Goal: Task Accomplishment & Management: Manage account settings

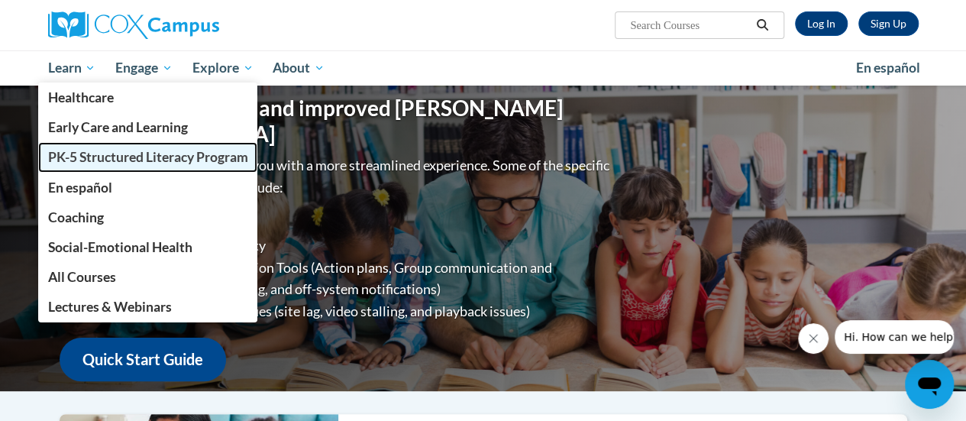
click at [79, 156] on span "PK-5 Structured Literacy Program" at bounding box center [147, 157] width 200 height 16
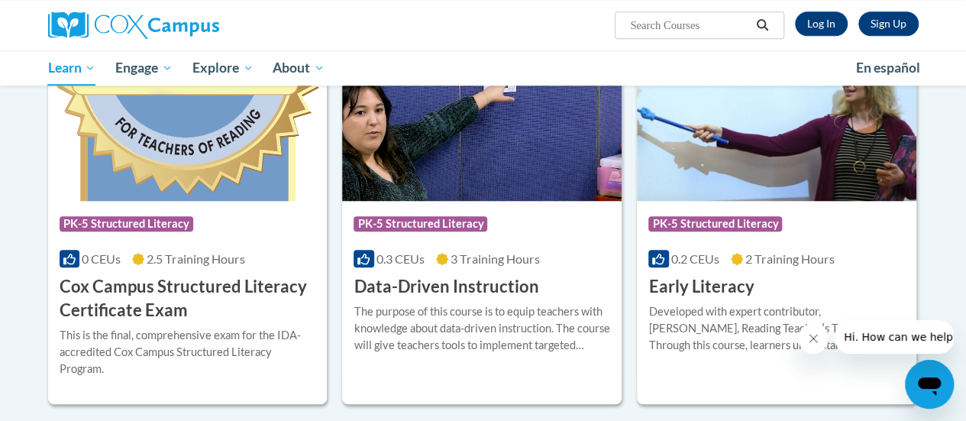
scroll to position [544, 0]
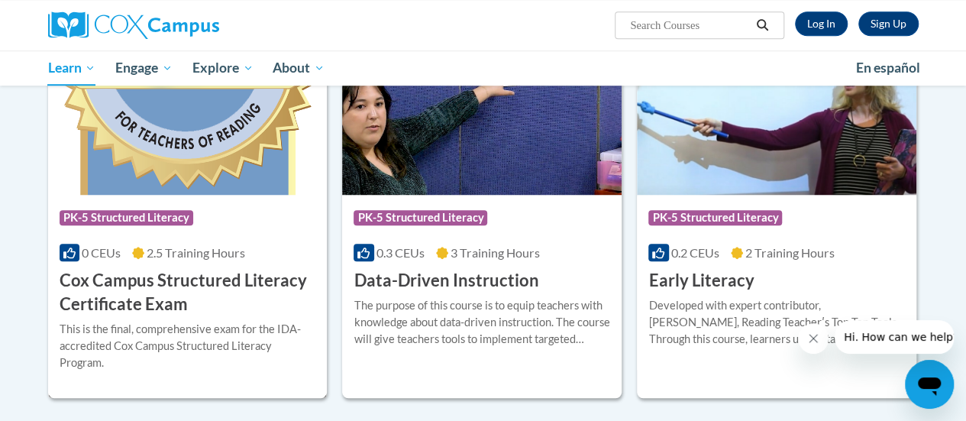
click at [141, 282] on h3 "Cox Campus Structured Literacy Certificate Exam" at bounding box center [188, 292] width 257 height 47
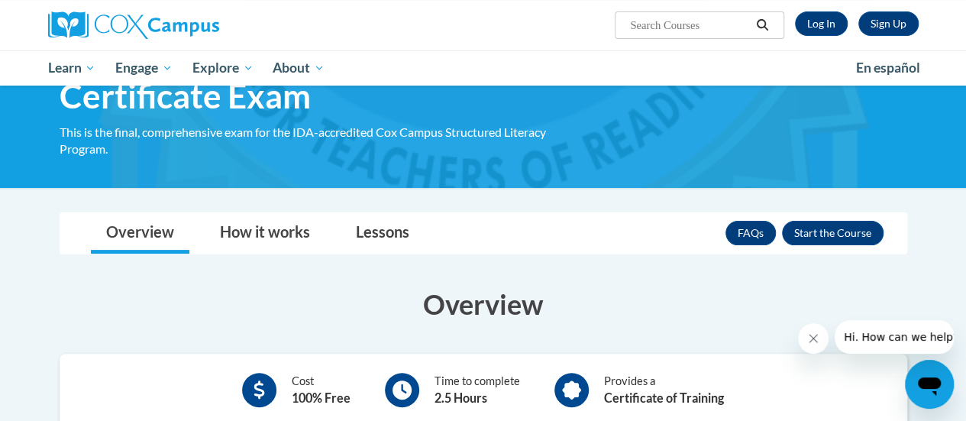
scroll to position [117, 0]
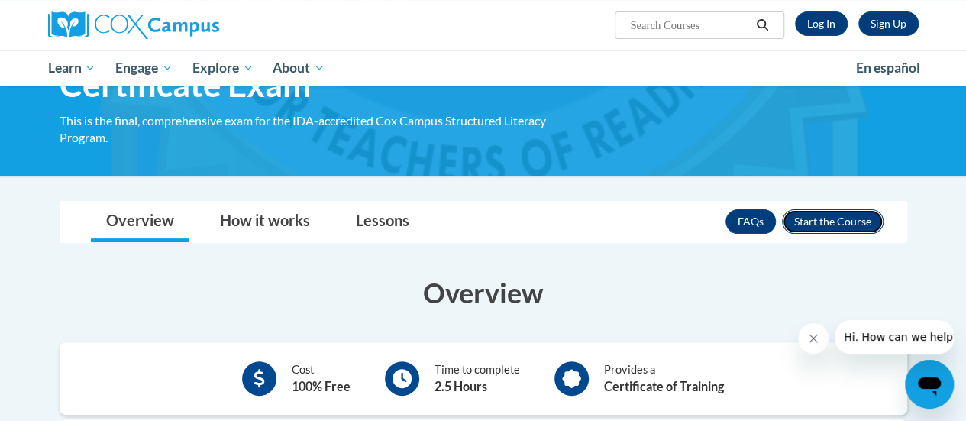
click at [836, 224] on button "Enroll" at bounding box center [833, 221] width 102 height 24
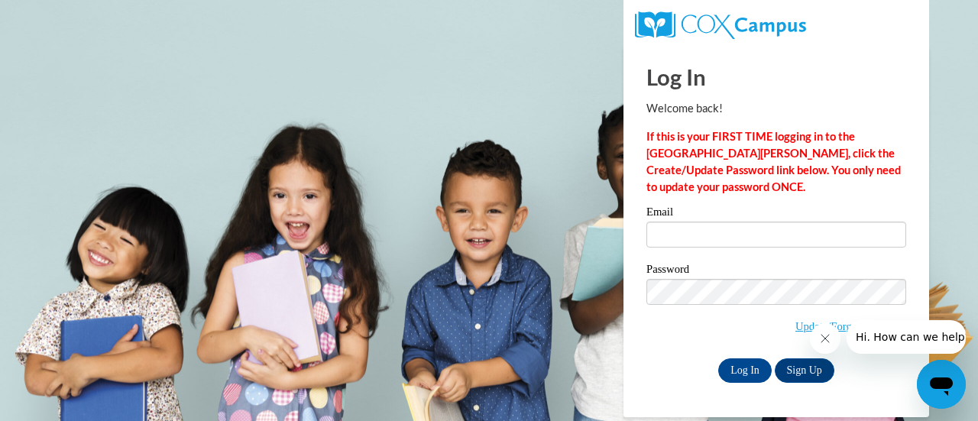
click at [678, 217] on label "Email" at bounding box center [776, 213] width 260 height 15
click at [678, 222] on input "Email" at bounding box center [776, 235] width 260 height 26
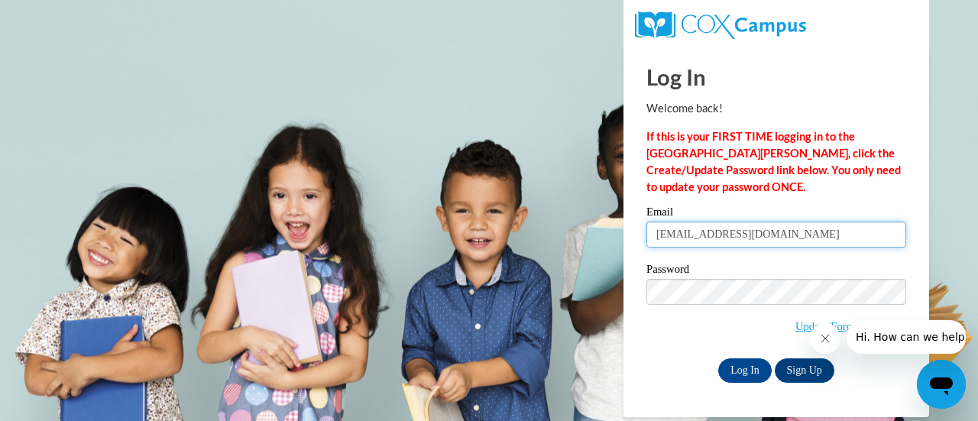
type input "dyaeger@augusta.edu"
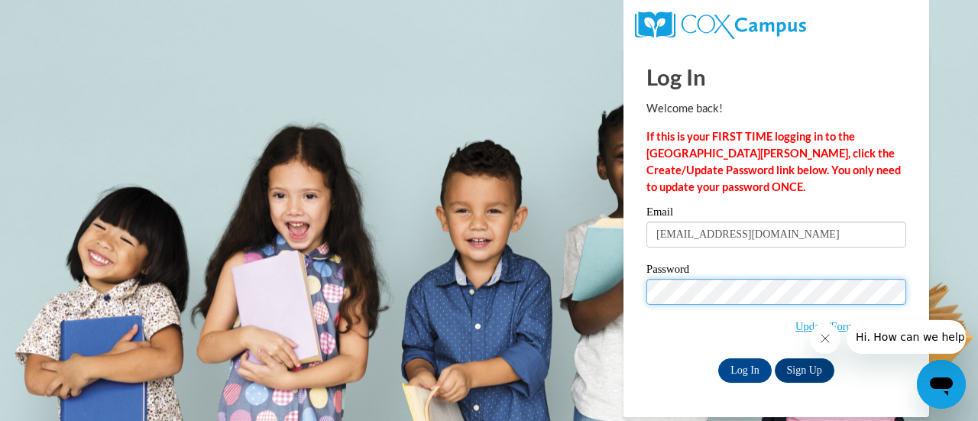
click at [718, 358] on input "Log In" at bounding box center [744, 370] width 53 height 24
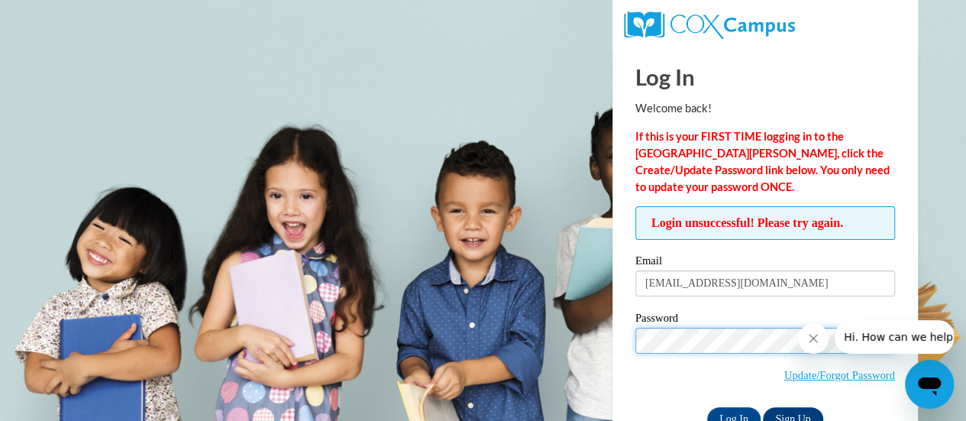
click at [707, 407] on input "Log In" at bounding box center [733, 419] width 53 height 24
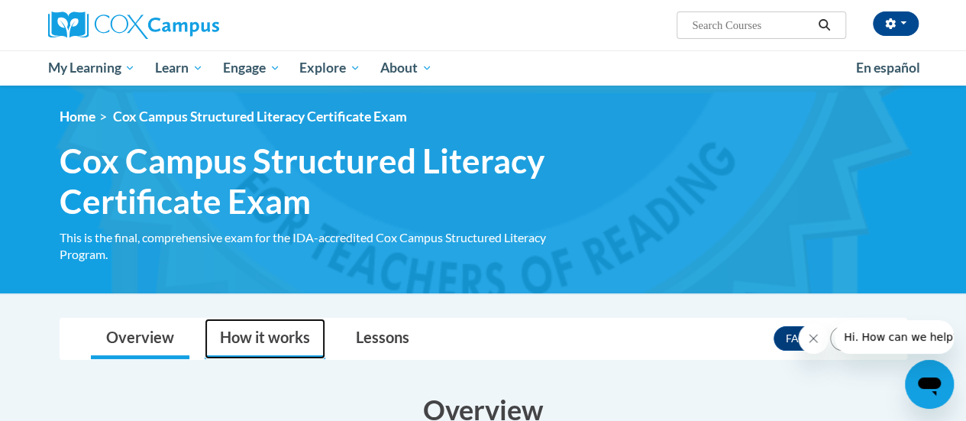
click at [290, 340] on link "How it works" at bounding box center [265, 339] width 121 height 40
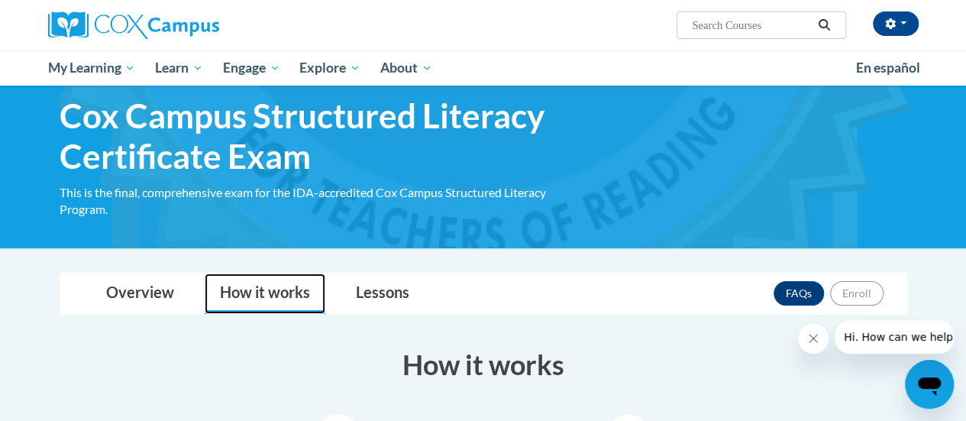
scroll to position [43, 0]
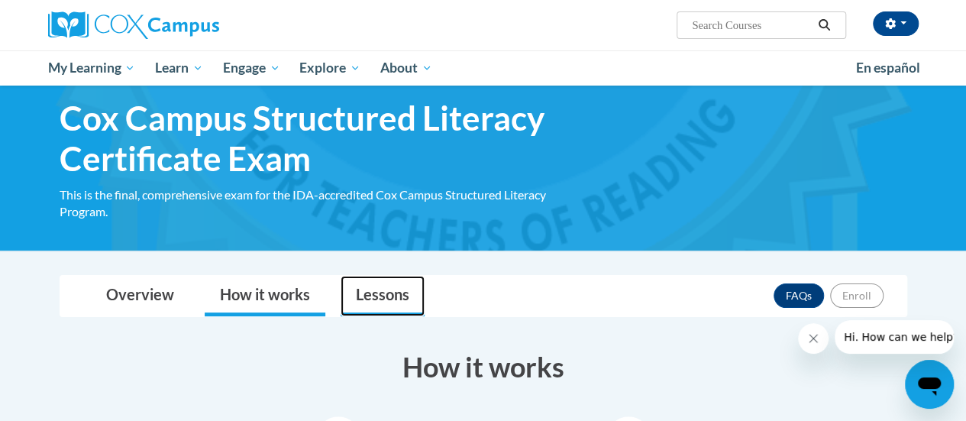
click at [391, 296] on link "Lessons" at bounding box center [383, 296] width 84 height 40
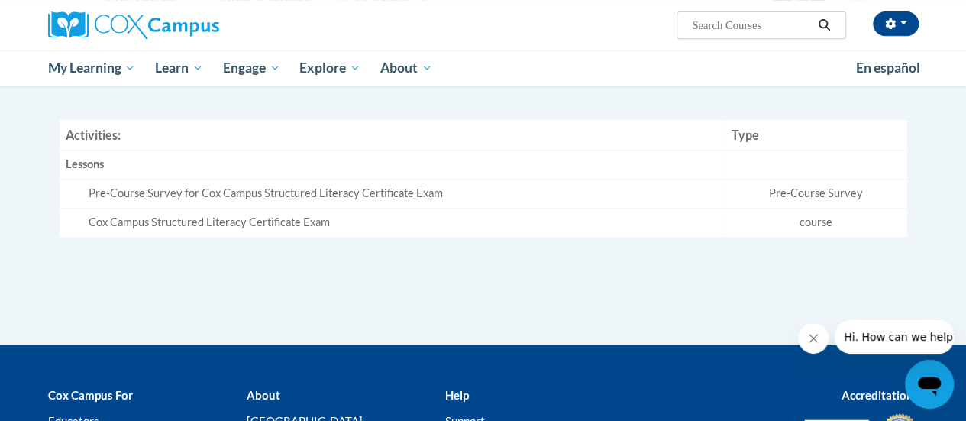
scroll to position [324, 0]
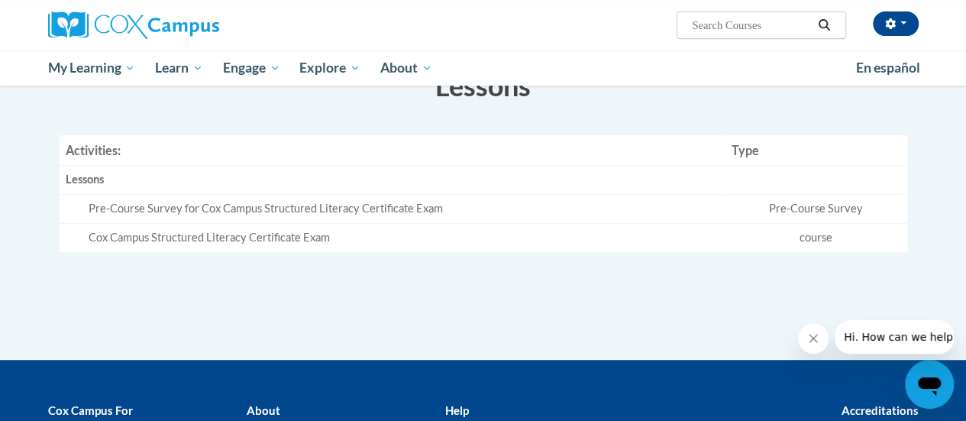
click at [241, 205] on div "Pre-Course Survey for Cox Campus Structured Literacy Certificate Exam" at bounding box center [404, 209] width 631 height 16
click at [122, 234] on div "Cox Campus Structured Literacy Certificate Exam" at bounding box center [404, 238] width 631 height 16
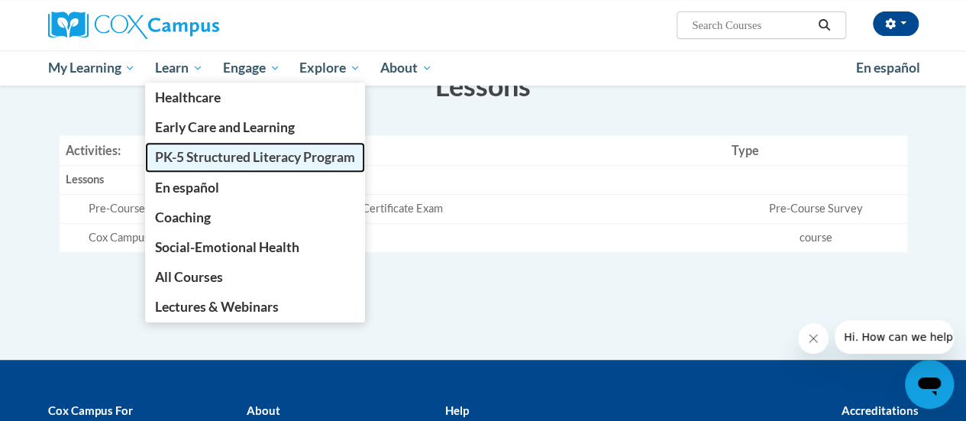
click at [196, 157] on span "PK-5 Structured Literacy Program" at bounding box center [255, 157] width 200 height 16
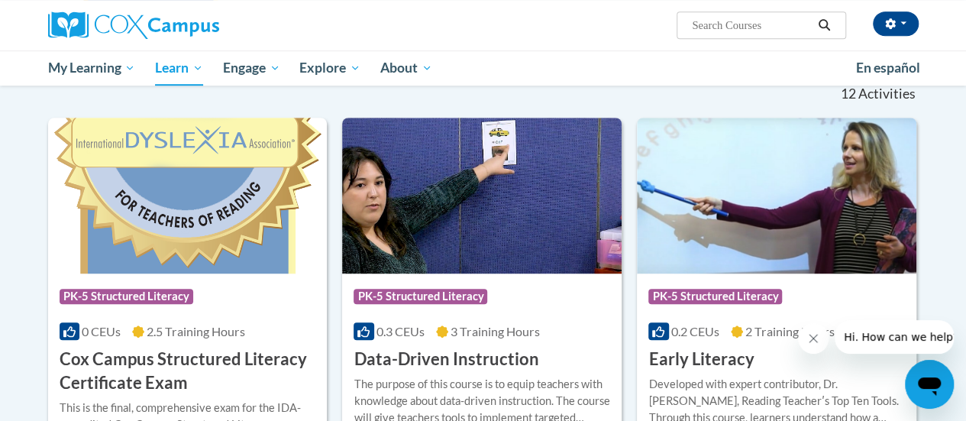
scroll to position [481, 0]
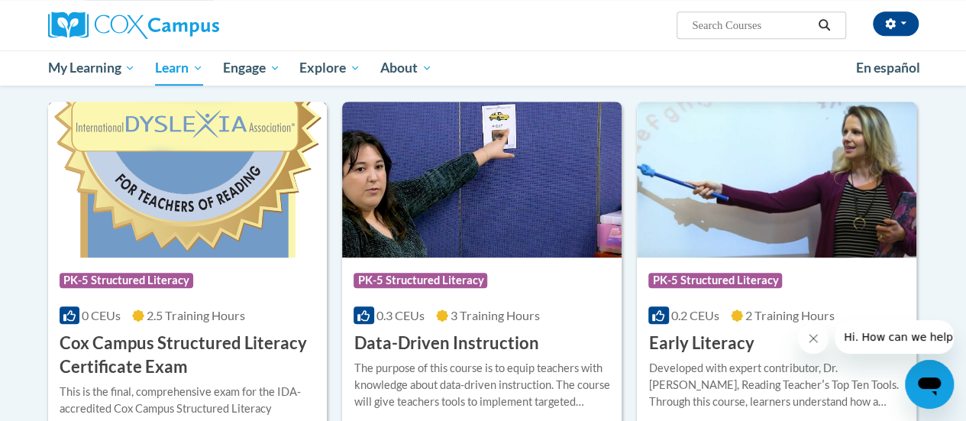
click at [188, 341] on h3 "Cox Campus Structured Literacy Certificate Exam" at bounding box center [188, 355] width 257 height 47
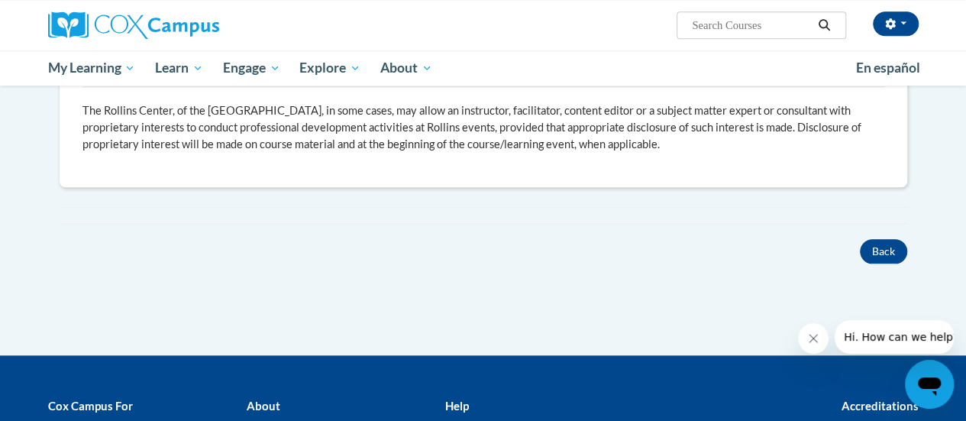
scroll to position [671, 0]
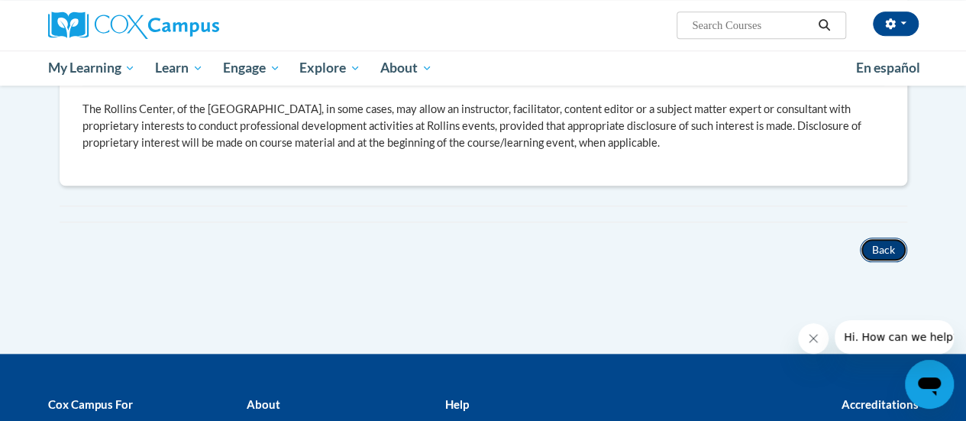
click at [896, 258] on button "Back" at bounding box center [883, 250] width 47 height 24
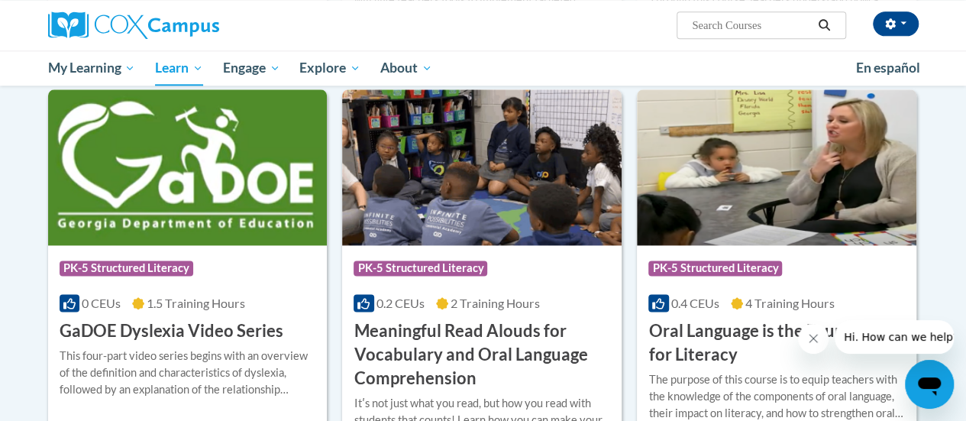
scroll to position [1006, 0]
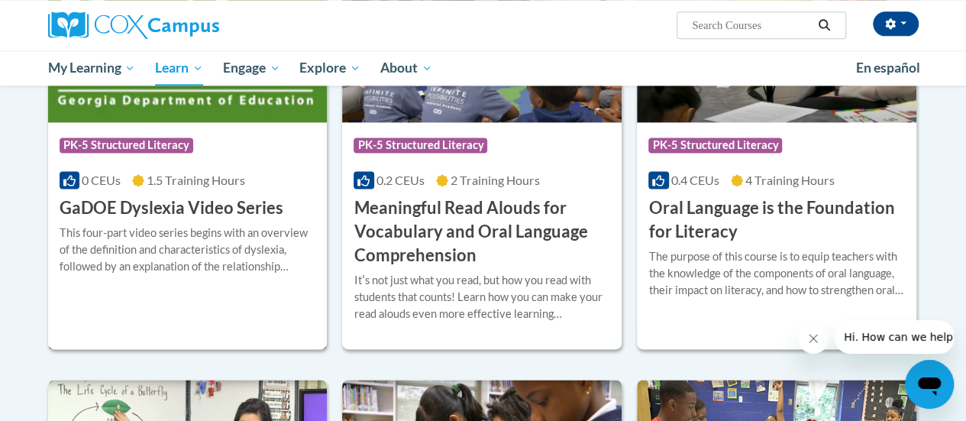
click at [131, 238] on div "This four-part video series begins with an overview of the definition and chara…" at bounding box center [188, 250] width 257 height 50
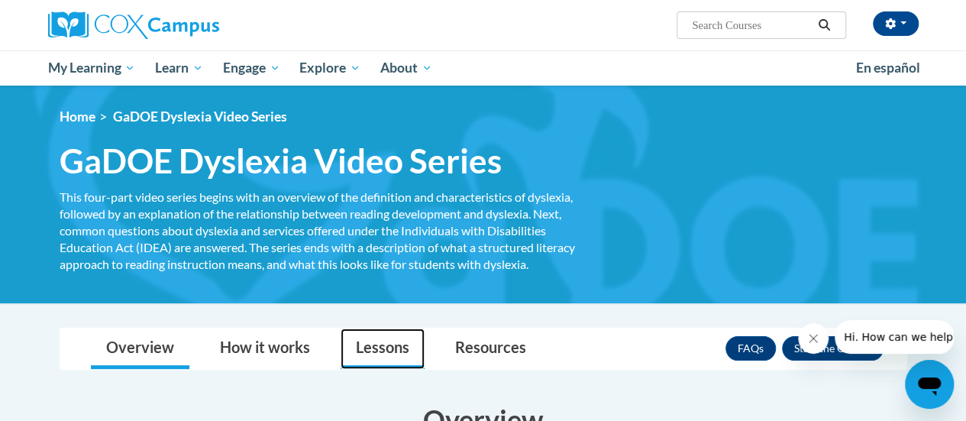
click at [374, 348] on link "Lessons" at bounding box center [383, 348] width 84 height 40
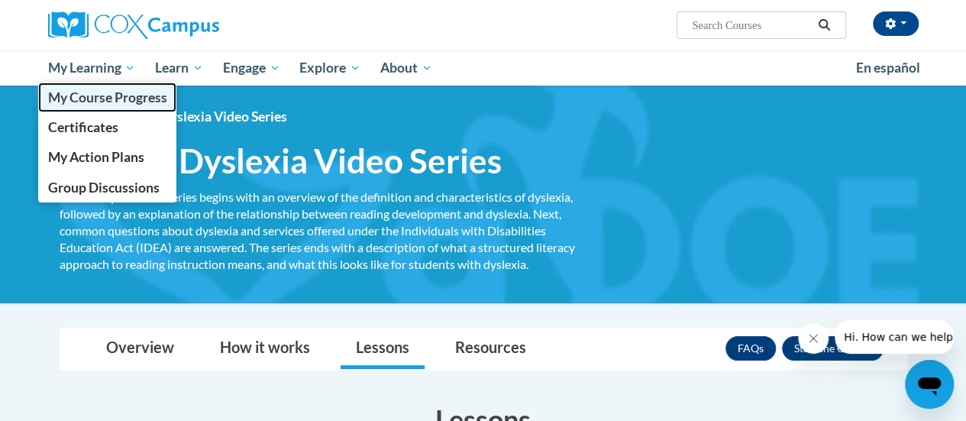
click at [105, 98] on span "My Course Progress" at bounding box center [106, 97] width 119 height 16
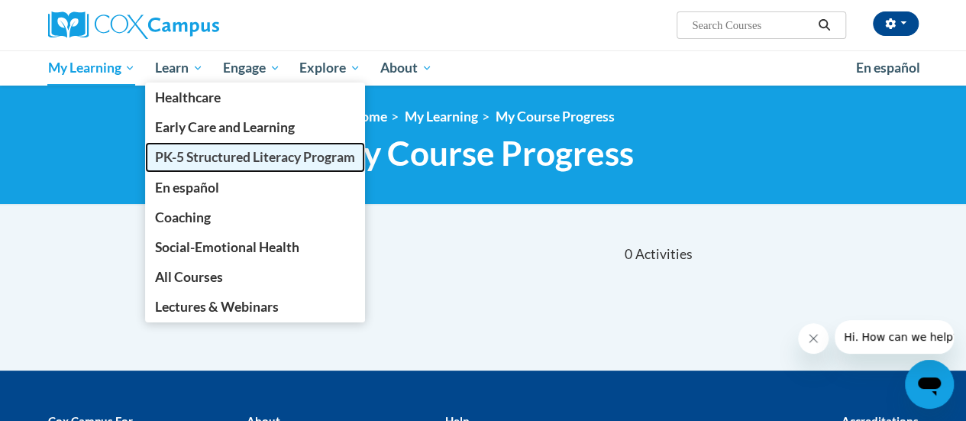
click at [208, 158] on span "PK-5 Structured Literacy Program" at bounding box center [255, 157] width 200 height 16
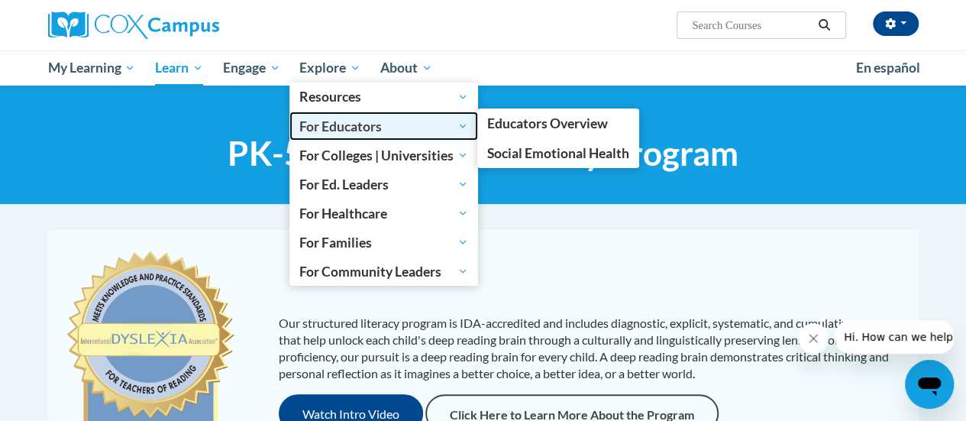
click at [345, 127] on span "For Educators" at bounding box center [383, 126] width 169 height 18
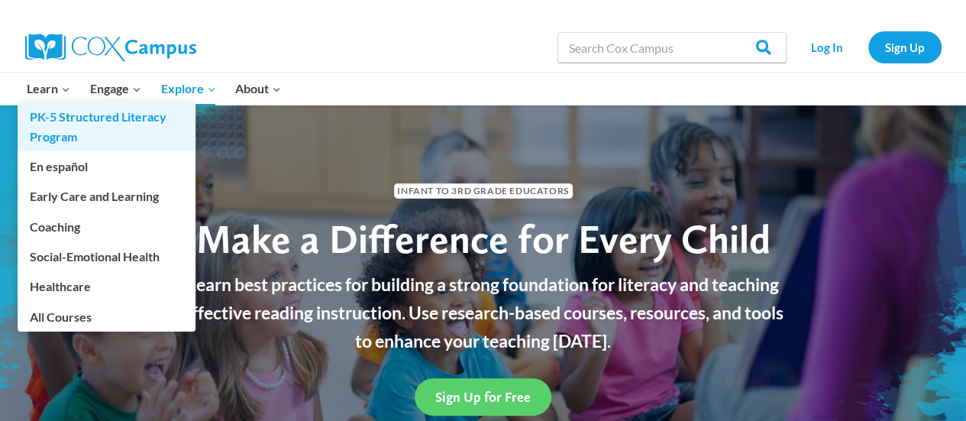
click at [74, 116] on link "PK-5 Structured Literacy Program" at bounding box center [107, 126] width 178 height 49
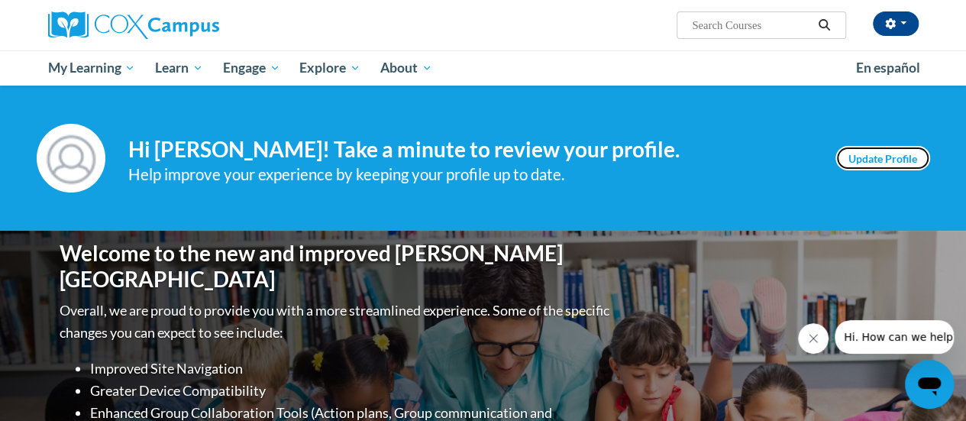
click at [871, 152] on link "Update Profile" at bounding box center [883, 158] width 95 height 24
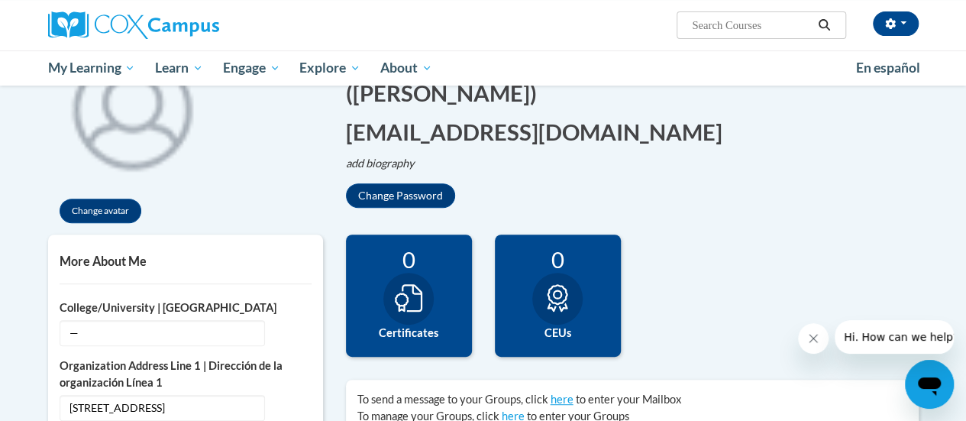
scroll to position [212, 0]
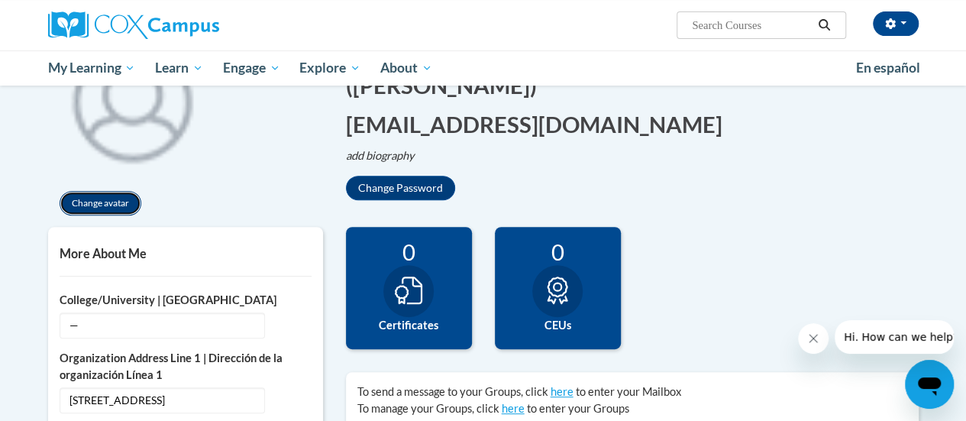
click at [108, 195] on button "Change avatar" at bounding box center [101, 203] width 82 height 24
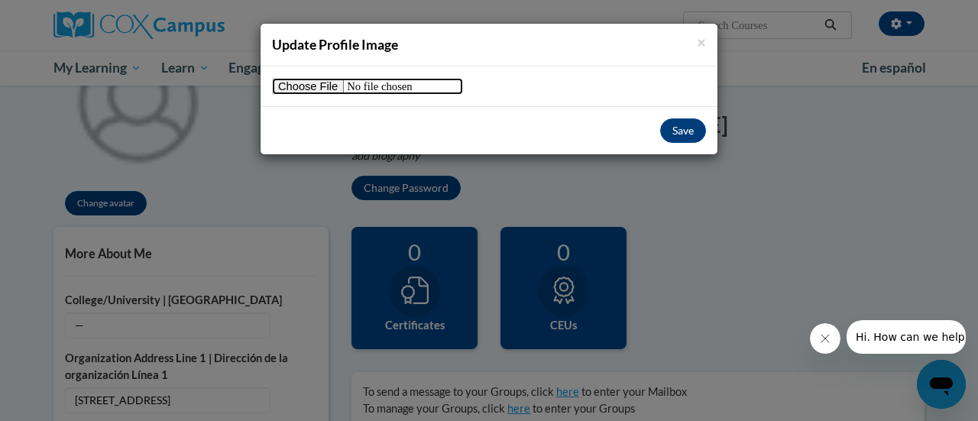
click at [322, 90] on input "file" at bounding box center [367, 86] width 191 height 17
type input "C:\fakepath\Dena.jpeg"
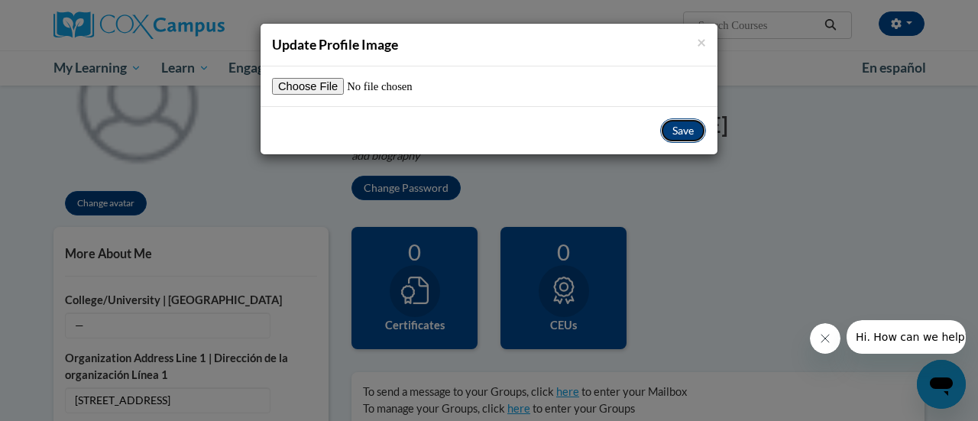
click at [672, 140] on button "Save" at bounding box center [683, 130] width 46 height 24
click at [682, 137] on button "Save" at bounding box center [683, 130] width 46 height 24
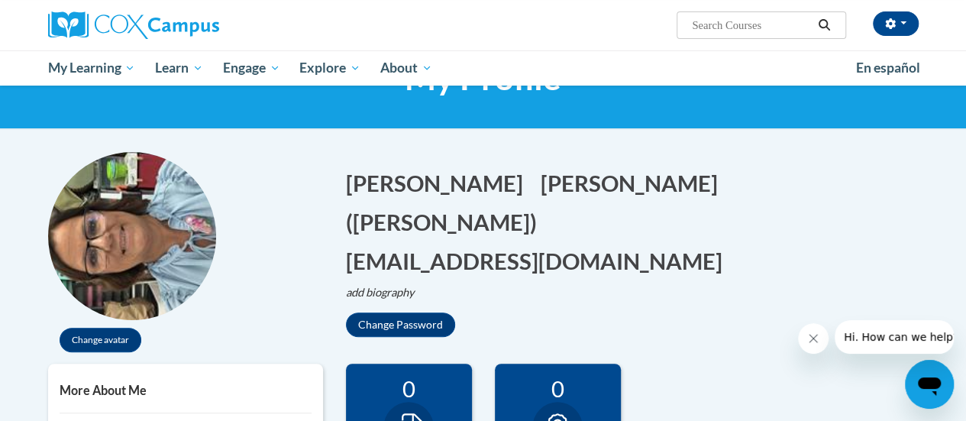
scroll to position [73, 0]
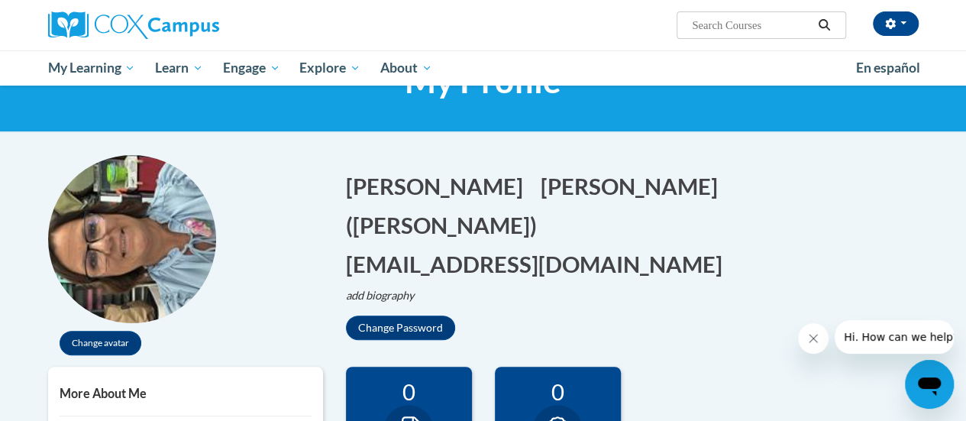
click at [125, 247] on img at bounding box center [132, 239] width 168 height 168
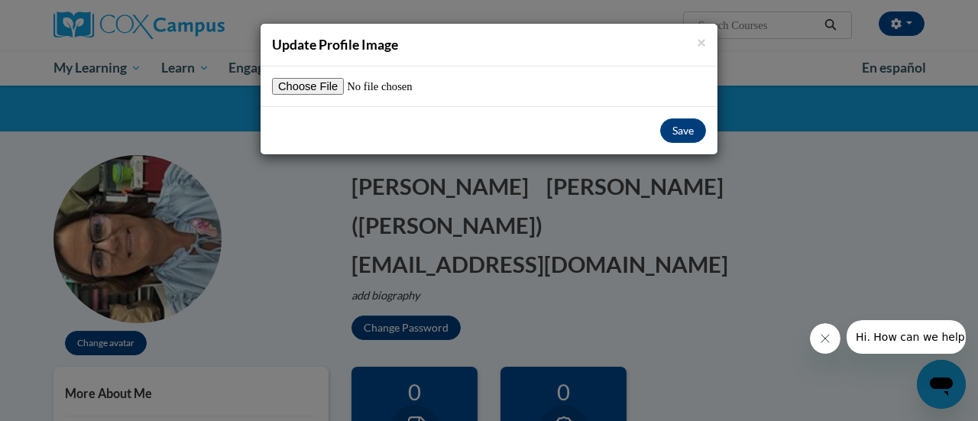
click at [125, 247] on div "× Update Profile Image Save" at bounding box center [489, 210] width 978 height 421
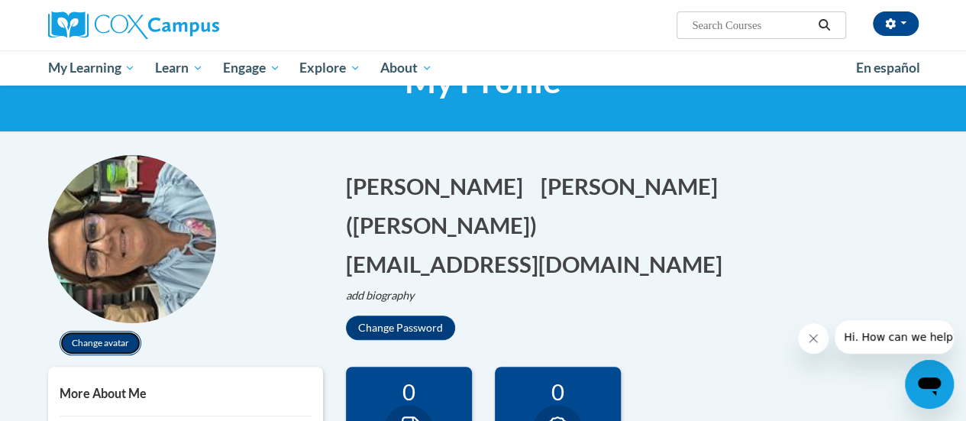
click at [95, 335] on button "Change avatar" at bounding box center [101, 343] width 82 height 24
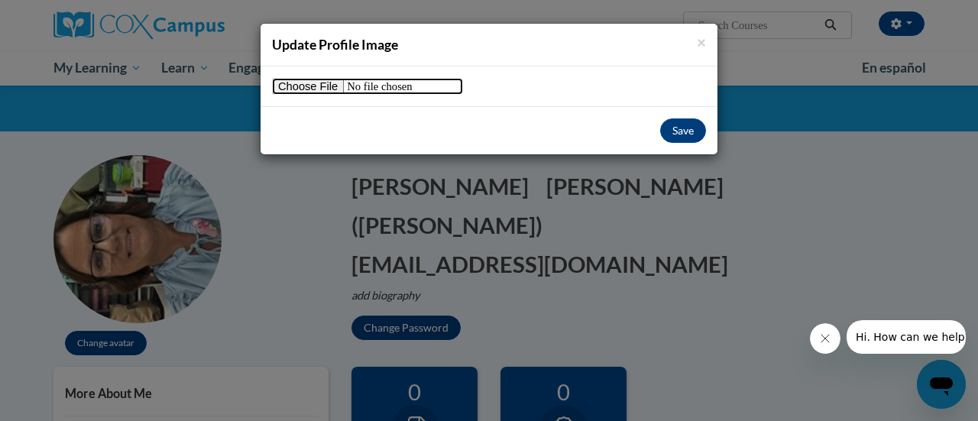
click at [322, 89] on input "file" at bounding box center [367, 86] width 191 height 17
type input "C:\fakepath\Dena.jpeg"
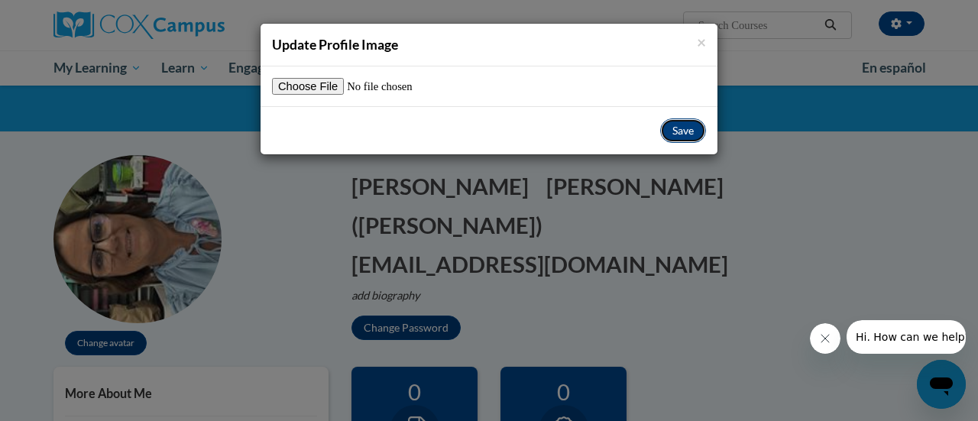
click at [689, 130] on button "Save" at bounding box center [683, 130] width 46 height 24
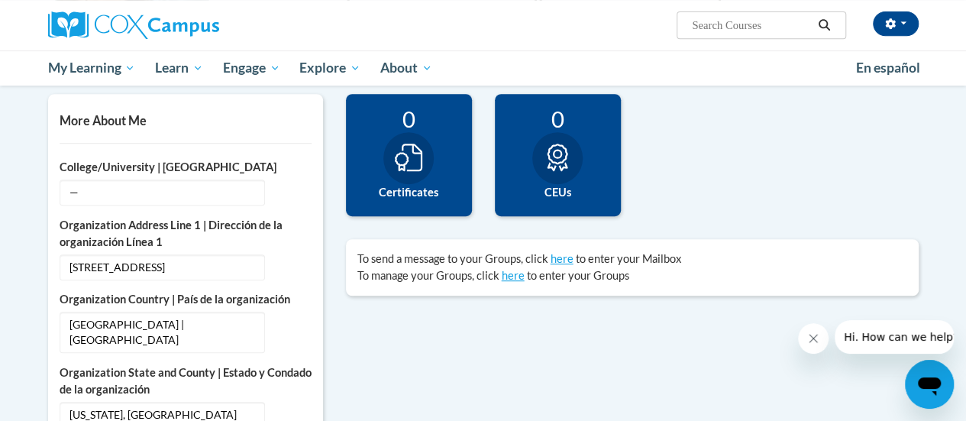
scroll to position [359, 0]
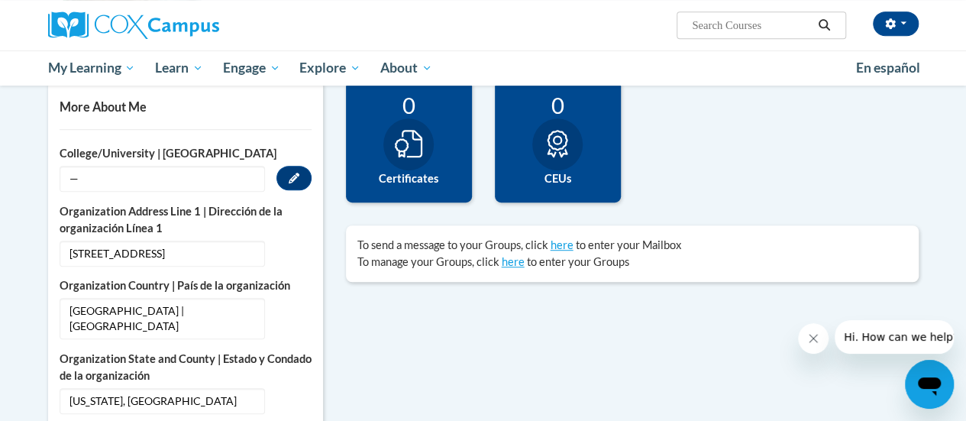
click at [115, 177] on span "—" at bounding box center [162, 179] width 205 height 26
click at [298, 176] on icon "Custom profile fields" at bounding box center [294, 178] width 11 height 11
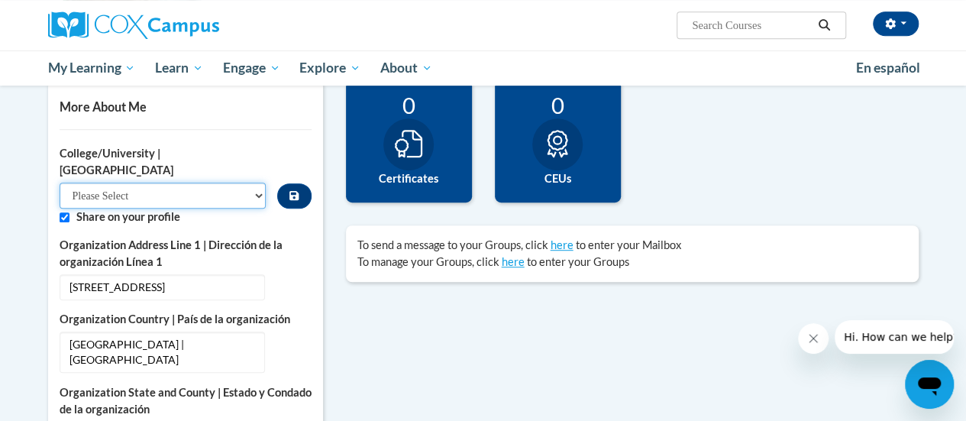
click at [180, 183] on select "Please Select College/University Staff | Empleado universitario College/Univers…" at bounding box center [163, 196] width 207 height 26
select select "99b32b07-cffc-426c-8bf6-0cd77760d84b"
click at [60, 183] on select "Please Select College/University Staff | Empleado universitario College/Univers…" at bounding box center [163, 196] width 207 height 26
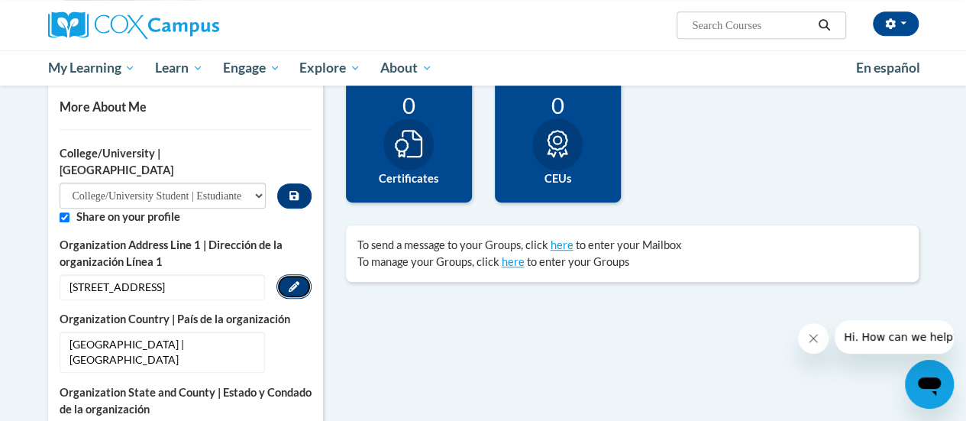
click at [290, 281] on icon "Custom profile fields" at bounding box center [294, 286] width 11 height 11
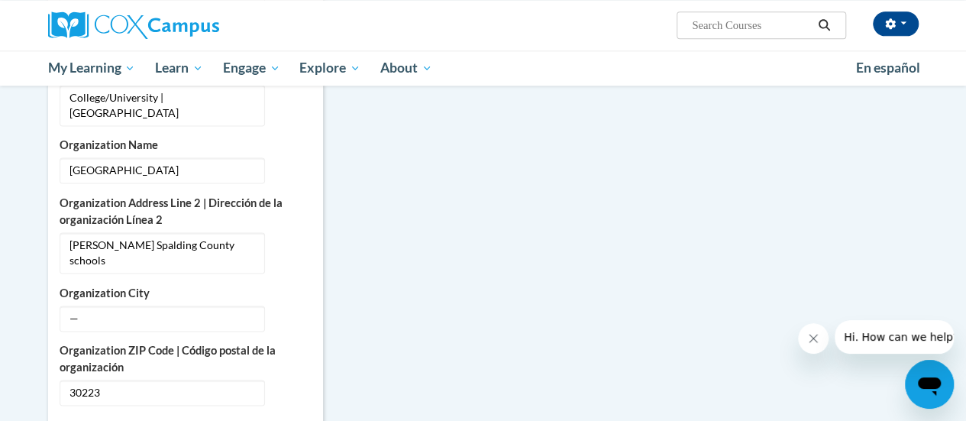
scroll to position [983, 0]
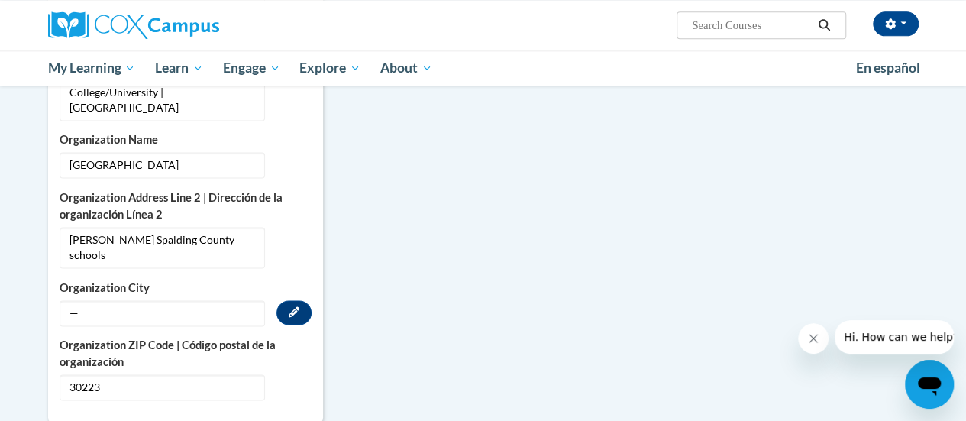
click at [124, 300] on span "—" at bounding box center [162, 313] width 205 height 26
click at [293, 306] on icon "Custom profile fields" at bounding box center [294, 311] width 11 height 11
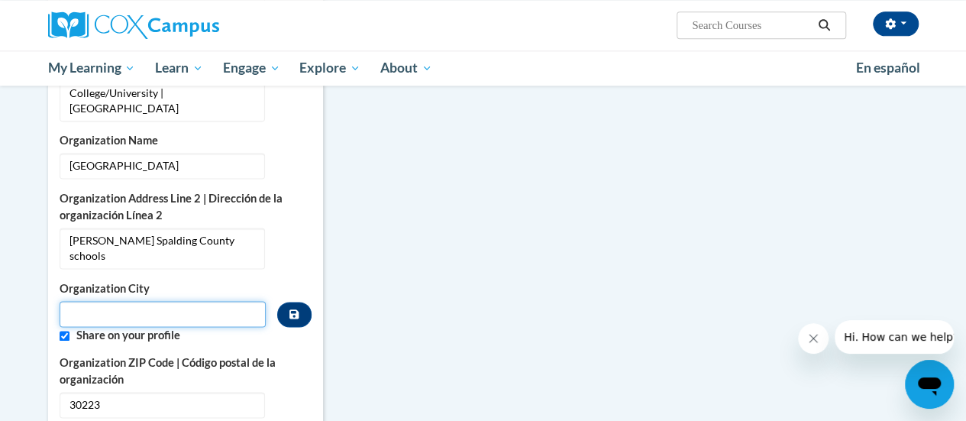
click at [186, 301] on input "Metadata input" at bounding box center [163, 314] width 207 height 26
type input "Griffin"
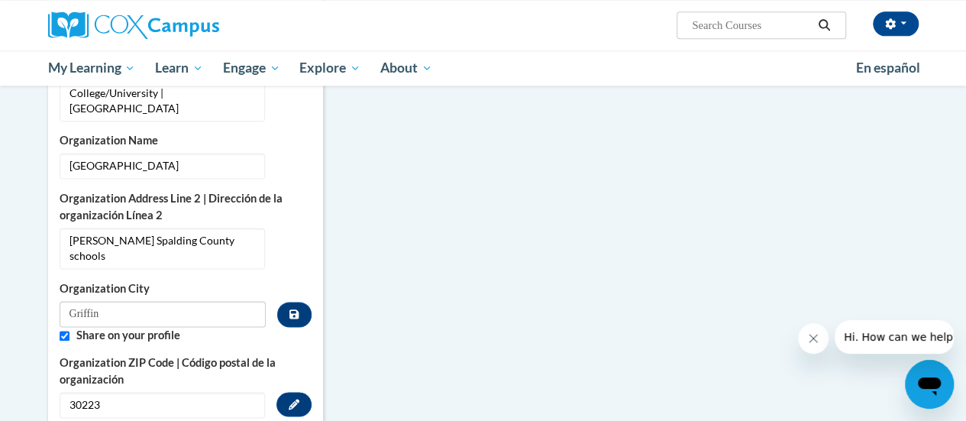
click at [186, 392] on span "30223" at bounding box center [162, 405] width 205 height 26
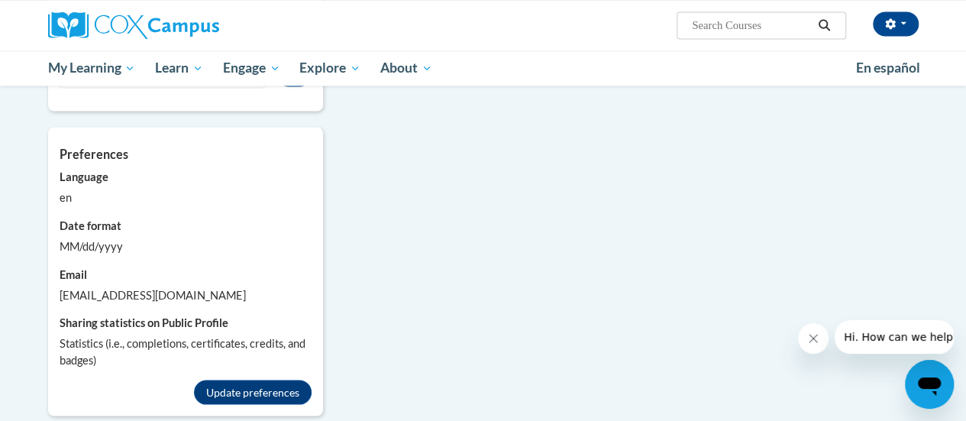
scroll to position [1299, 0]
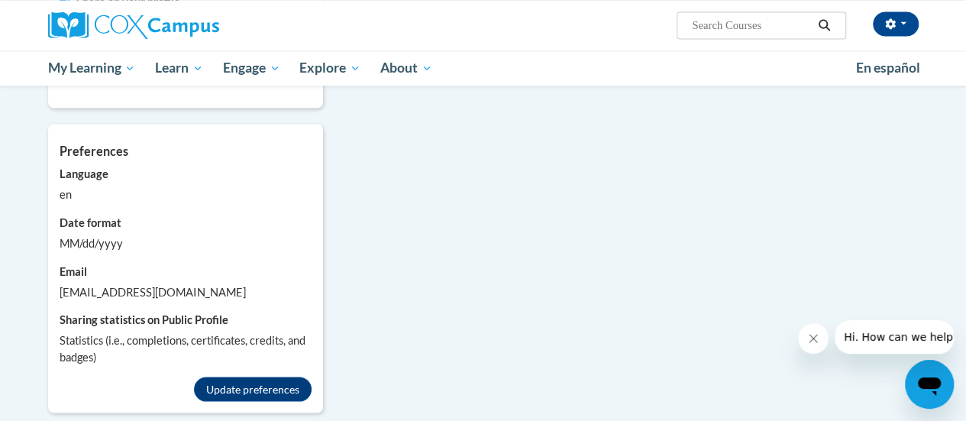
click at [101, 235] on div "MM/dd/yyyy" at bounding box center [186, 243] width 252 height 17
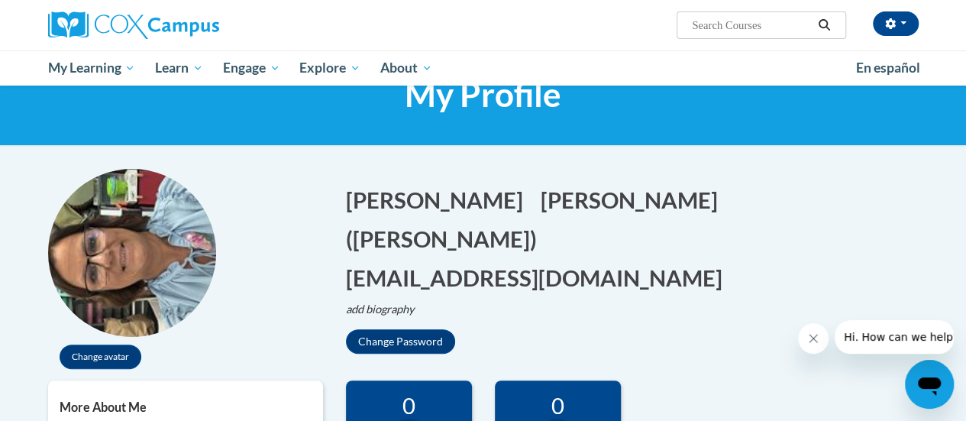
scroll to position [0, 0]
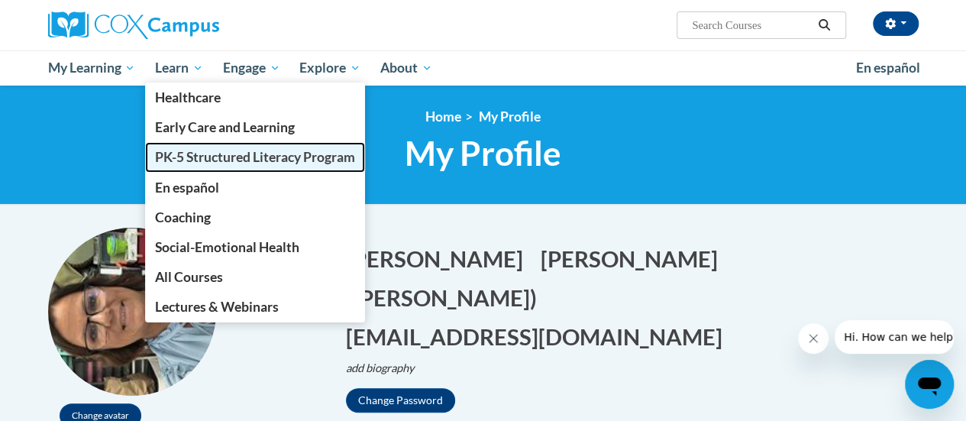
click at [176, 157] on span "PK-5 Structured Literacy Program" at bounding box center [255, 157] width 200 height 16
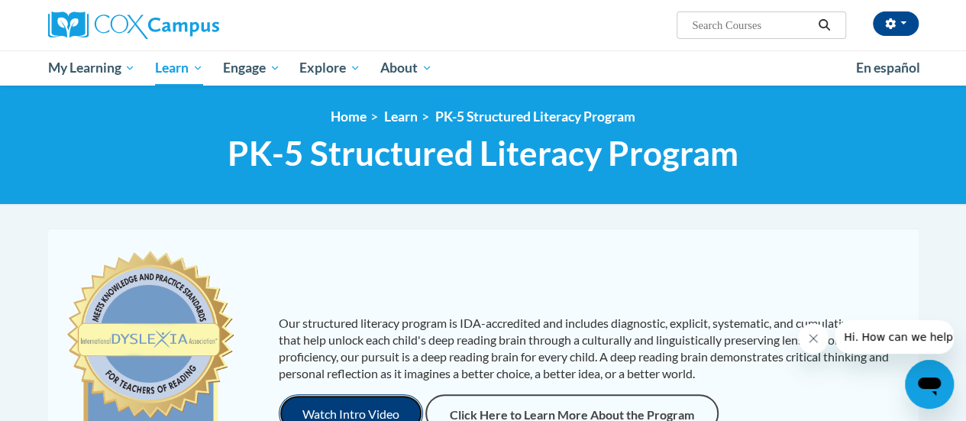
click at [341, 399] on button "Watch Intro Video" at bounding box center [351, 413] width 144 height 38
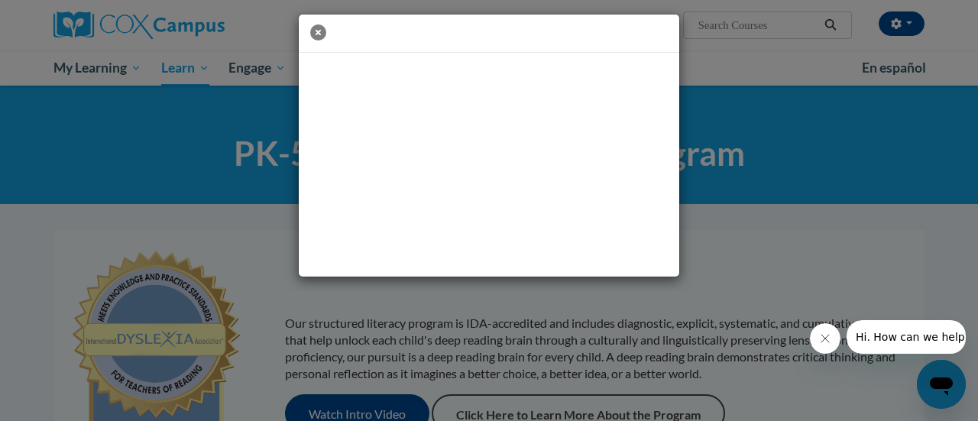
click at [319, 34] on icon "button" at bounding box center [318, 32] width 16 height 16
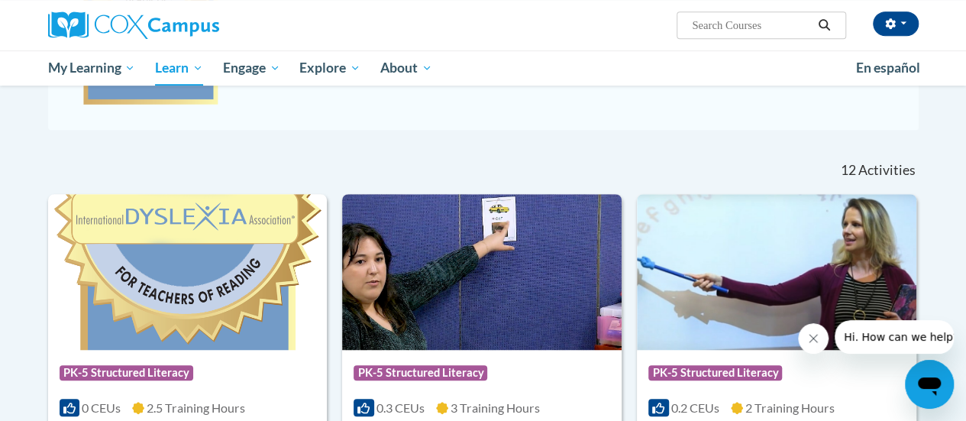
scroll to position [399, 0]
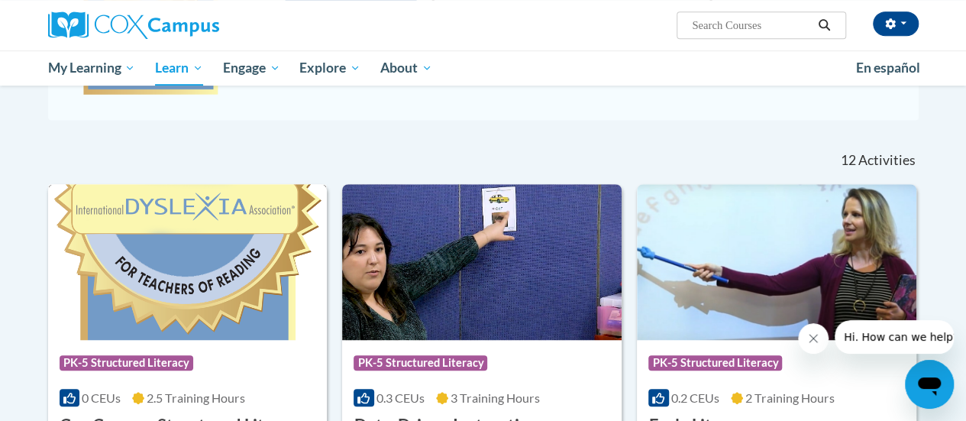
click at [162, 236] on img at bounding box center [188, 262] width 280 height 156
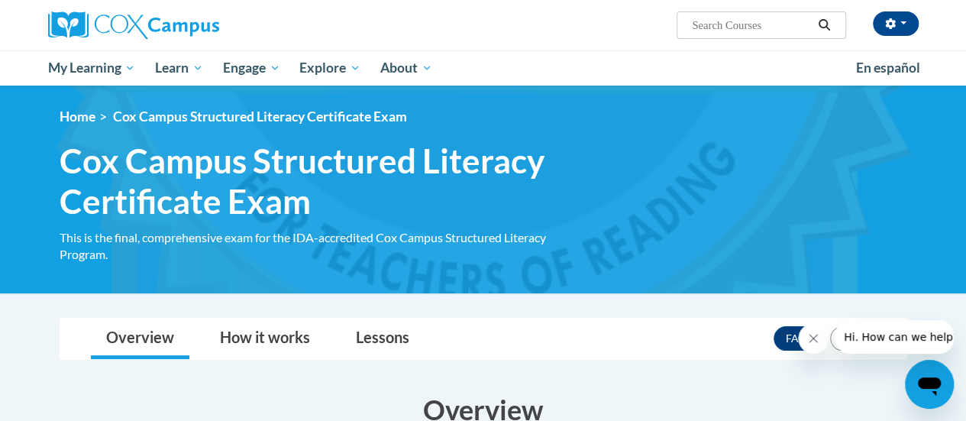
click at [741, 118] on ol "Home Cox Campus Structured Literacy Certificate Exam" at bounding box center [484, 116] width 848 height 17
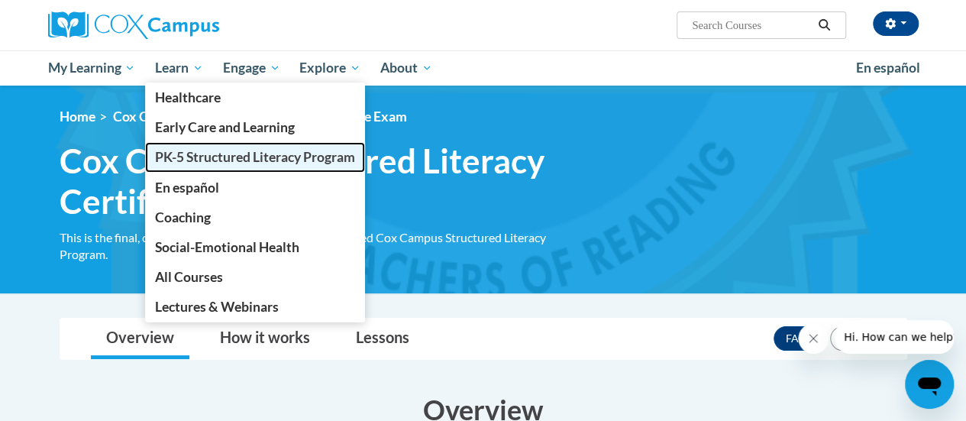
click at [199, 159] on span "PK-5 Structured Literacy Program" at bounding box center [255, 157] width 200 height 16
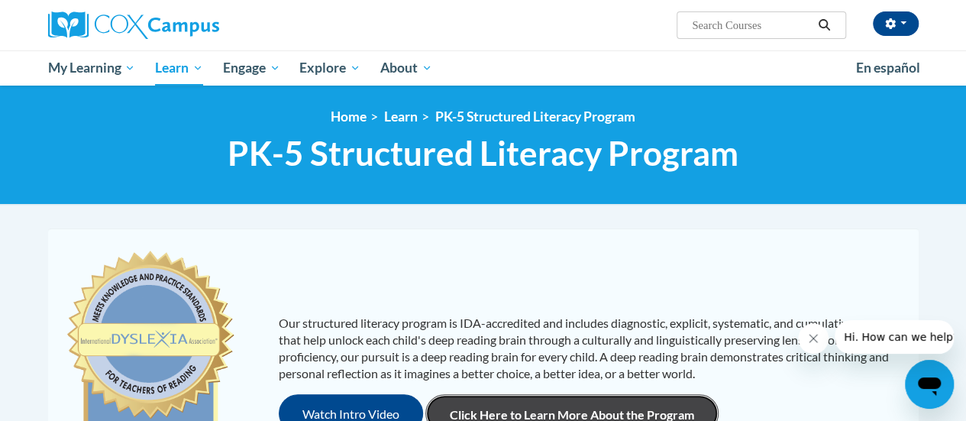
click at [611, 403] on link "Click Here to Learn More About the Program" at bounding box center [571, 413] width 293 height 38
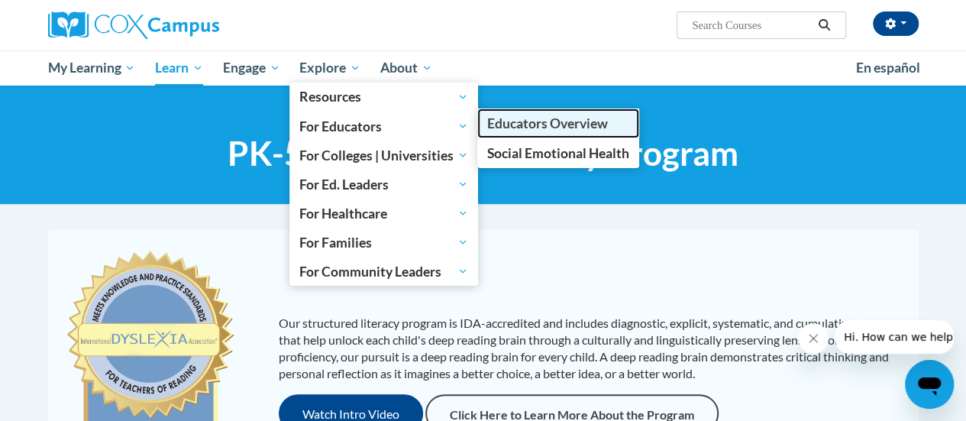
click at [516, 118] on span "Educators Overview" at bounding box center [547, 123] width 121 height 16
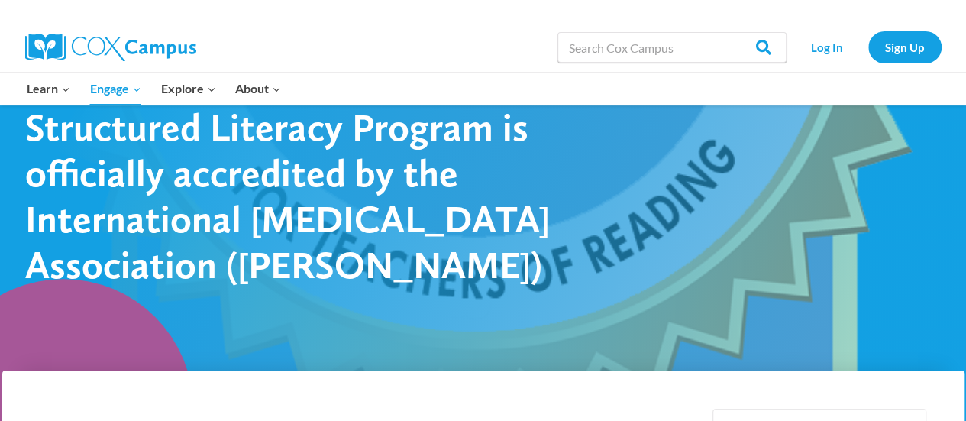
scroll to position [171, 0]
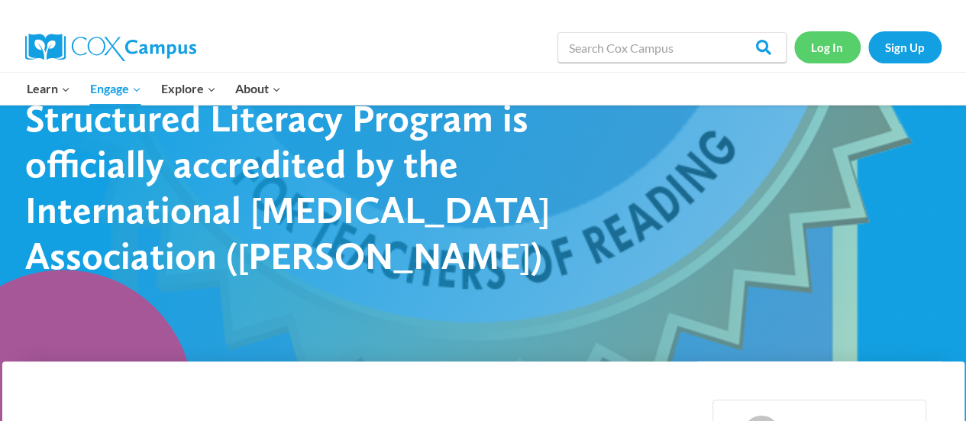
click at [822, 45] on link "Log In" at bounding box center [827, 46] width 66 height 31
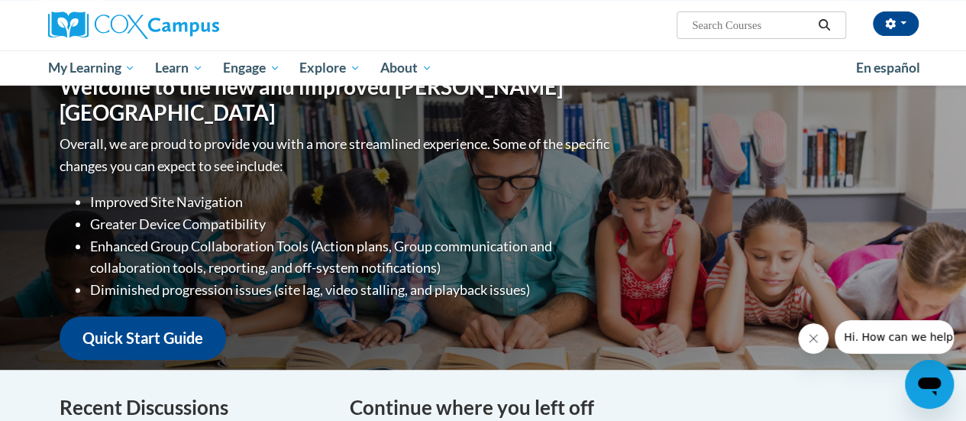
scroll to position [172, 0]
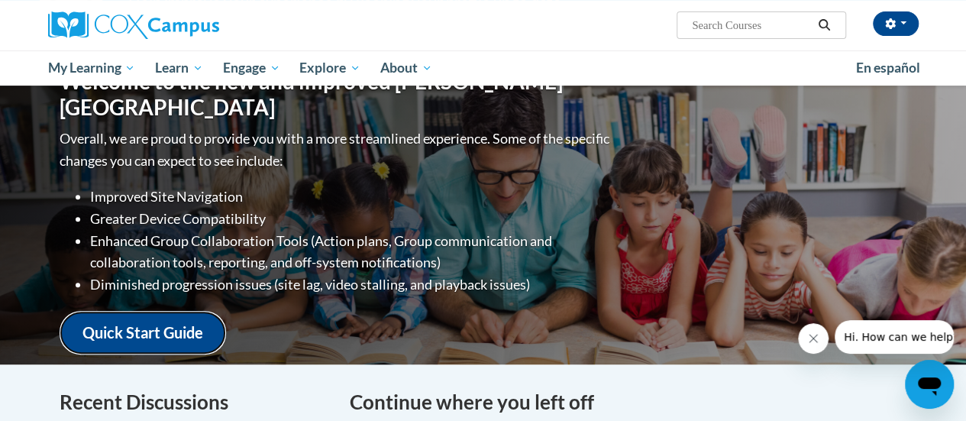
click at [147, 321] on link "Quick Start Guide" at bounding box center [143, 333] width 167 height 44
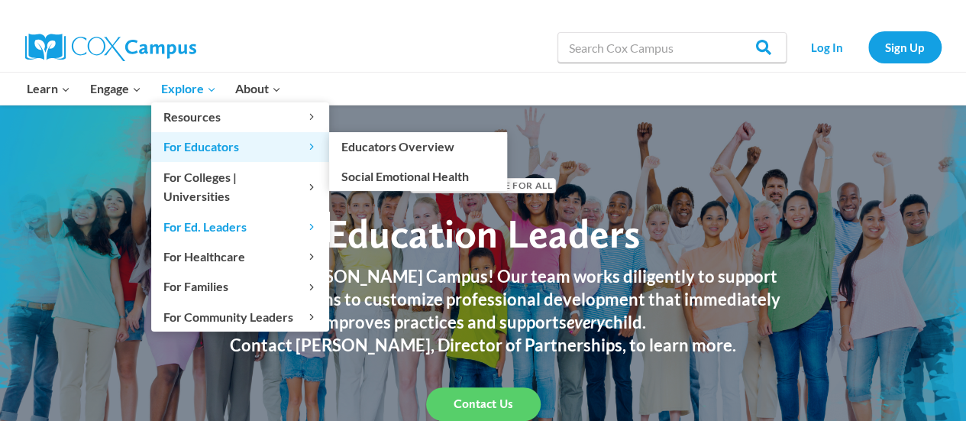
click at [188, 150] on span "For Educators Expand" at bounding box center [240, 147] width 154 height 20
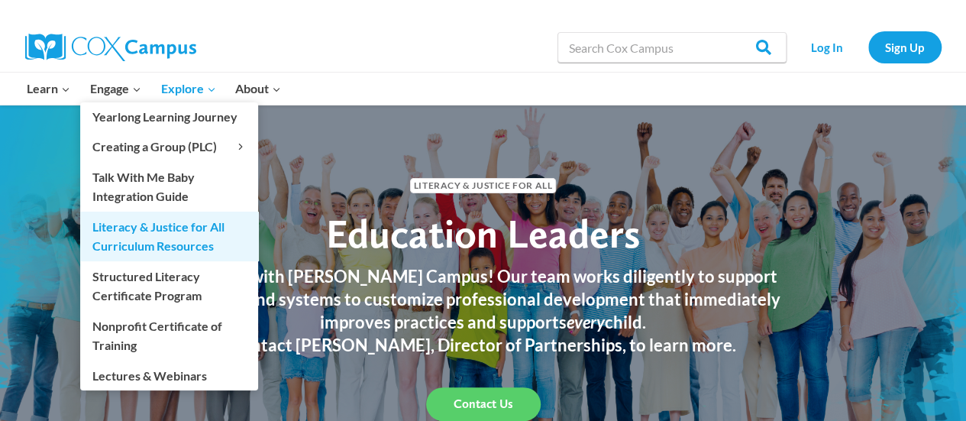
click at [199, 238] on link "Literacy & Justice for All Curriculum Resources" at bounding box center [169, 236] width 178 height 49
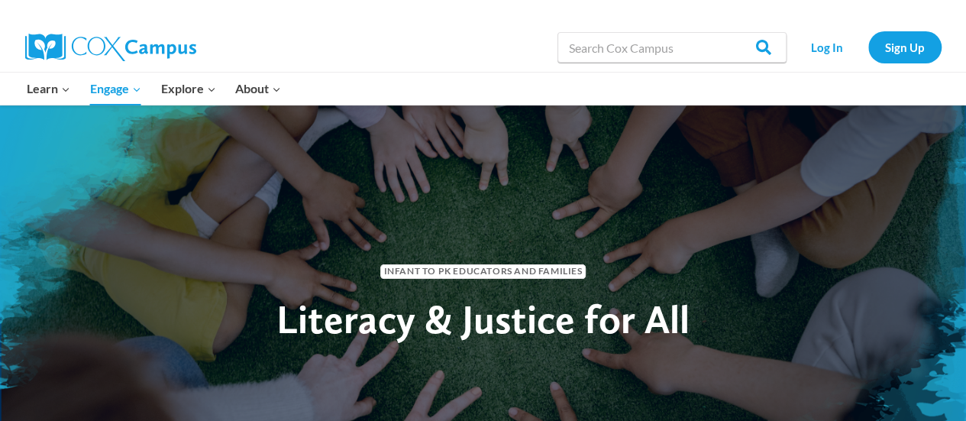
drag, startPoint x: 0, startPoint y: 0, endPoint x: 466, endPoint y: 157, distance: 491.8
click at [466, 157] on div "Infant to PK Educators and Families Literacy & Justice for All" at bounding box center [483, 296] width 966 height 382
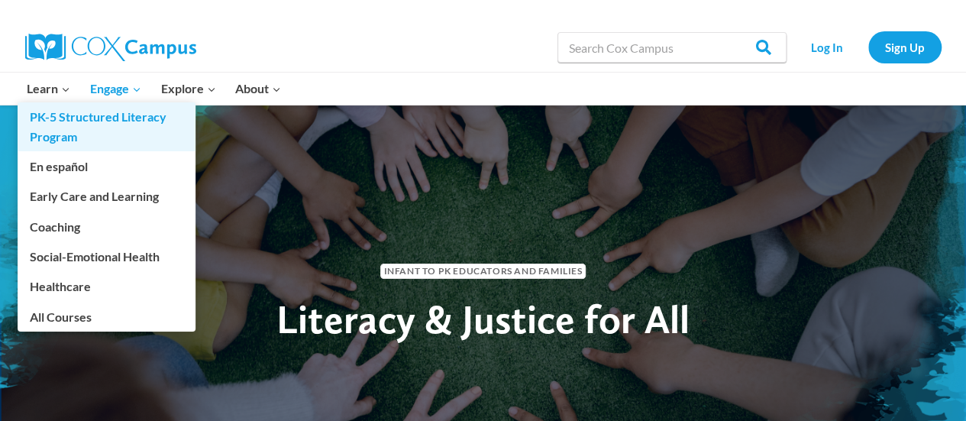
click at [50, 115] on link "PK-5 Structured Literacy Program" at bounding box center [107, 126] width 178 height 49
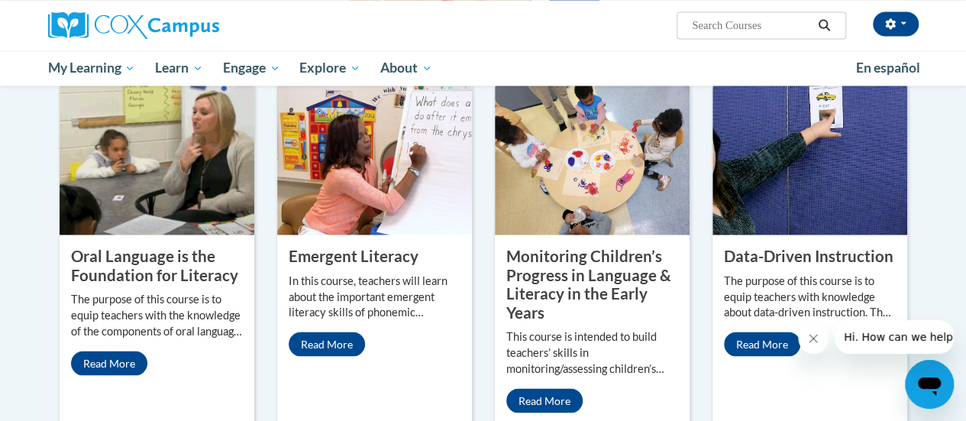
scroll to position [1285, 0]
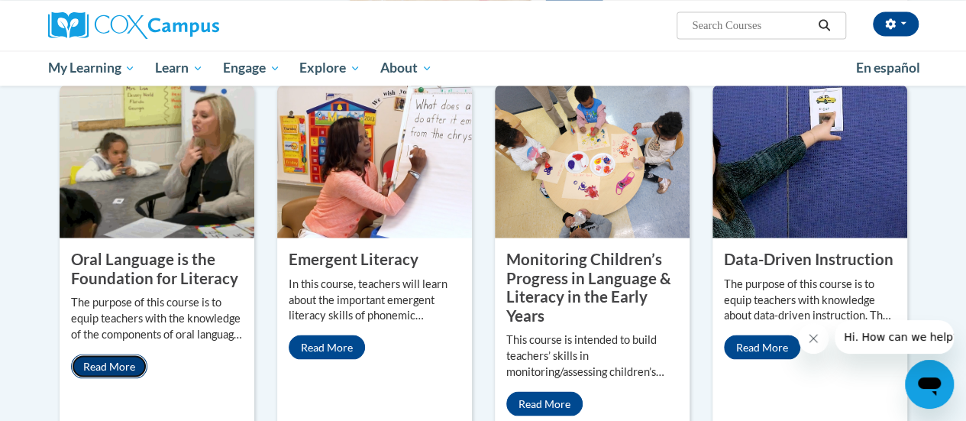
click at [98, 354] on link "Read More" at bounding box center [109, 366] width 76 height 24
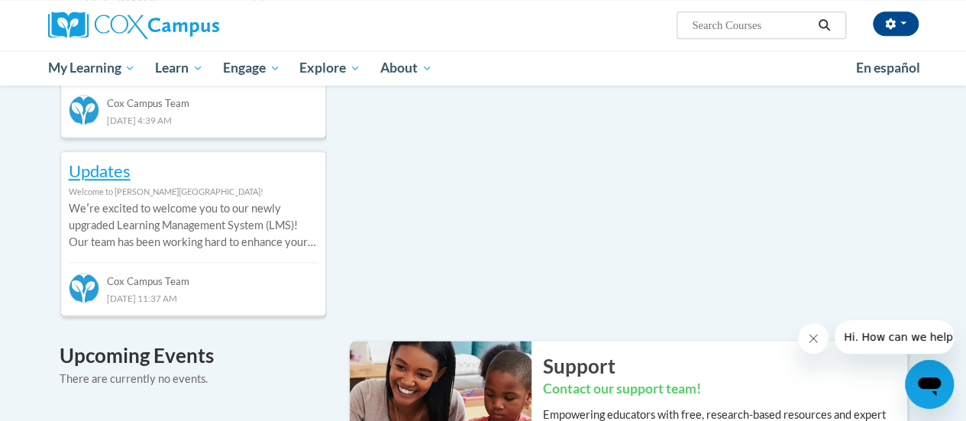
scroll to position [0, 0]
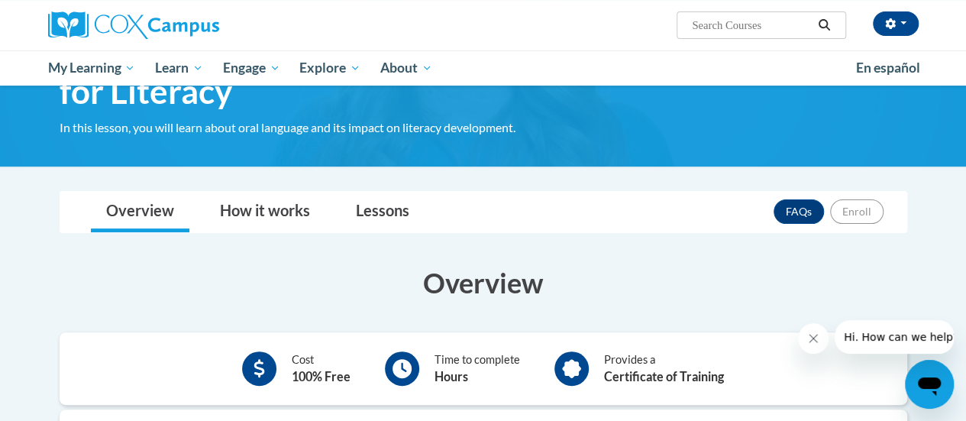
scroll to position [145, 0]
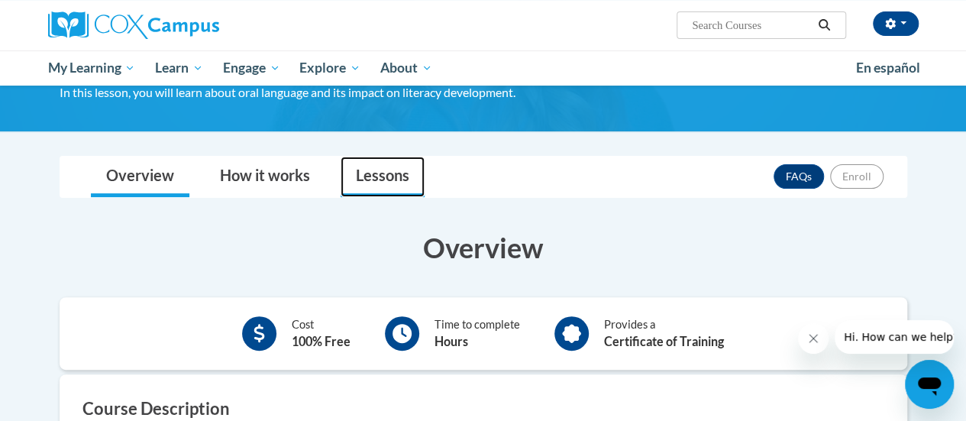
click at [385, 167] on link "Lessons" at bounding box center [383, 177] width 84 height 40
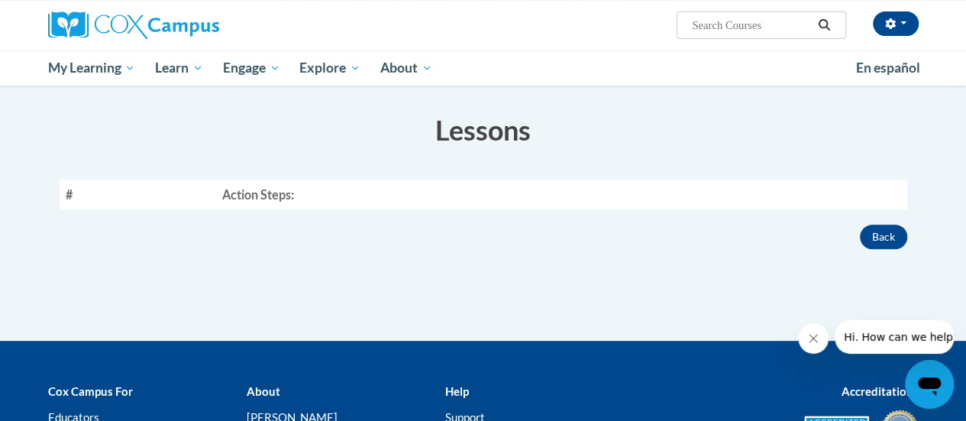
scroll to position [261, 0]
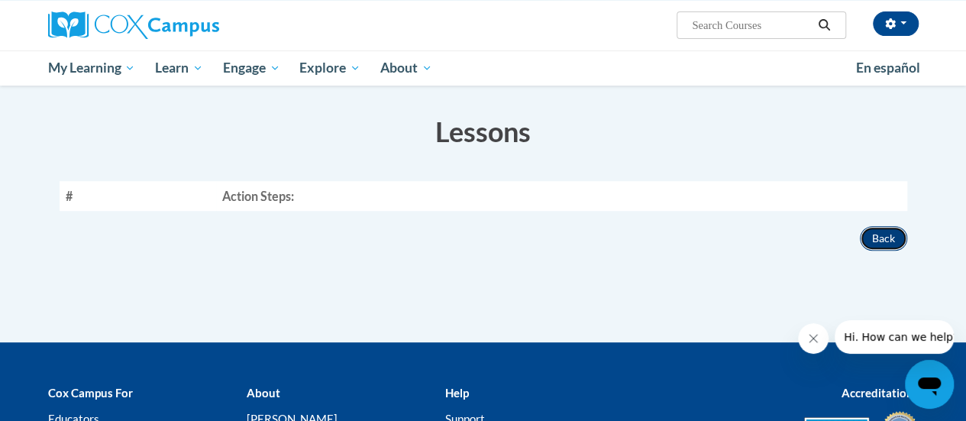
click at [876, 235] on button "Back" at bounding box center [883, 238] width 47 height 24
